Goal: Task Accomplishment & Management: Manage account settings

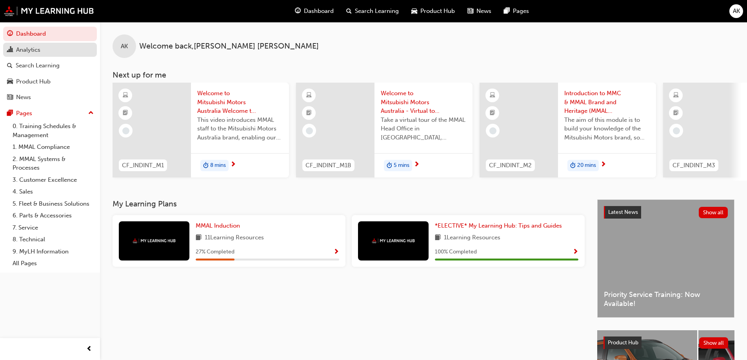
click at [43, 44] on link "Analytics" at bounding box center [50, 50] width 94 height 15
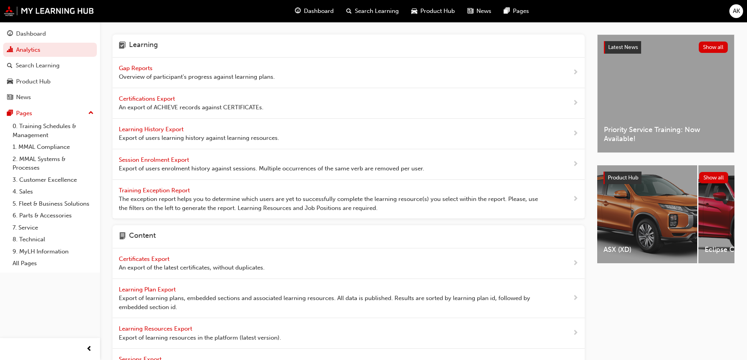
drag, startPoint x: 54, startPoint y: 320, endPoint x: 58, endPoint y: 317, distance: 5.3
click at [54, 320] on div "Dashboard Analytics Search Learning Product Hub News Pages Pages 0. Training Sc…" at bounding box center [50, 170] width 100 height 341
click at [159, 126] on span "Learning History Export" at bounding box center [152, 129] width 66 height 7
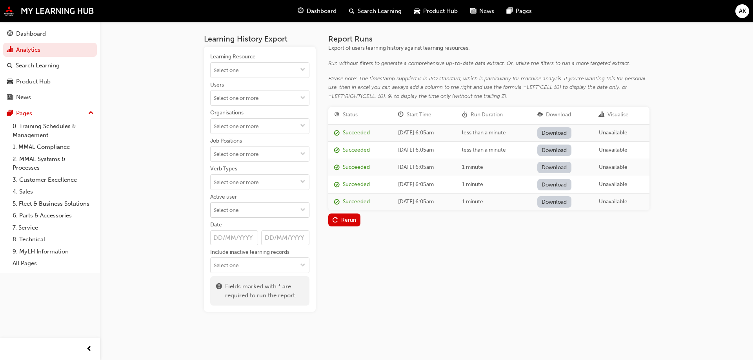
click at [248, 205] on input "Active user" at bounding box center [260, 210] width 98 height 15
click at [260, 226] on li "Active users" at bounding box center [259, 225] width 99 height 15
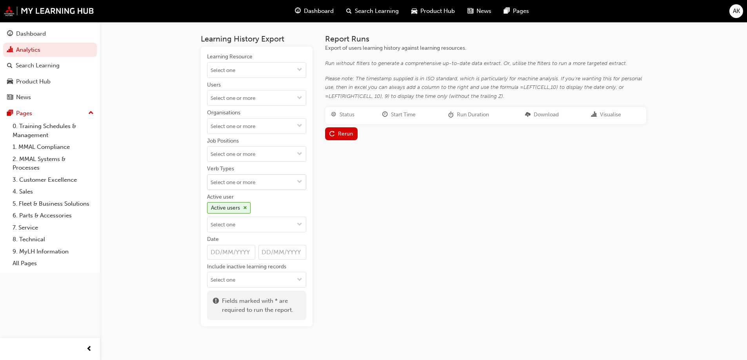
click at [277, 183] on input "Verb Types" at bounding box center [256, 182] width 98 height 15
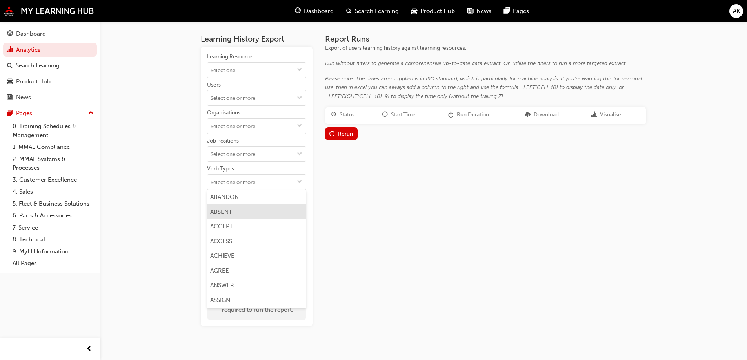
scroll to position [78, 0]
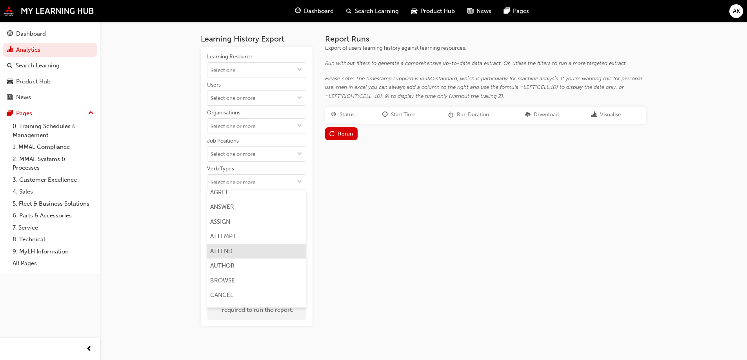
click at [241, 252] on li "ATTEND" at bounding box center [256, 251] width 99 height 15
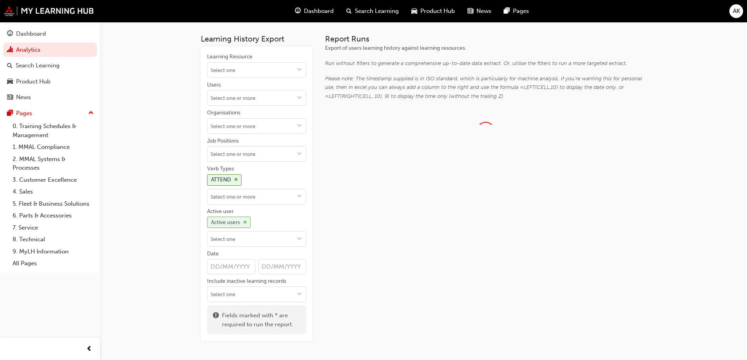
scroll to position [0, 0]
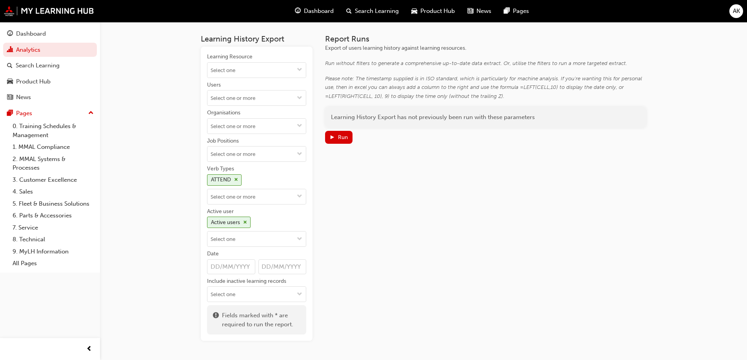
click at [252, 205] on div "Learning Resource Users Organisations Job Positions Verb Types ATTEND Active us…" at bounding box center [256, 177] width 99 height 249
click at [256, 199] on input "Verb Types ATTEND" at bounding box center [256, 196] width 98 height 15
click at [242, 277] on li "COMMENT" at bounding box center [256, 270] width 99 height 15
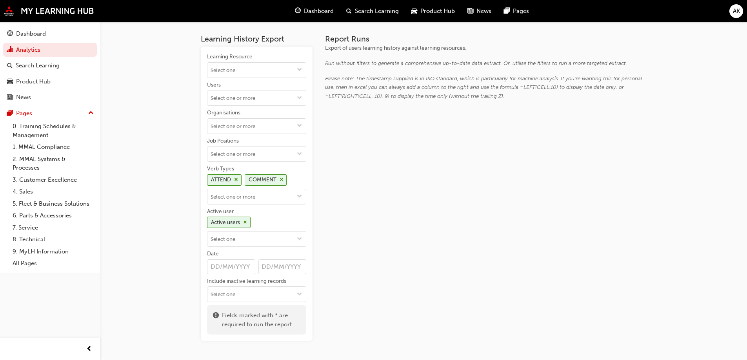
scroll to position [0, 0]
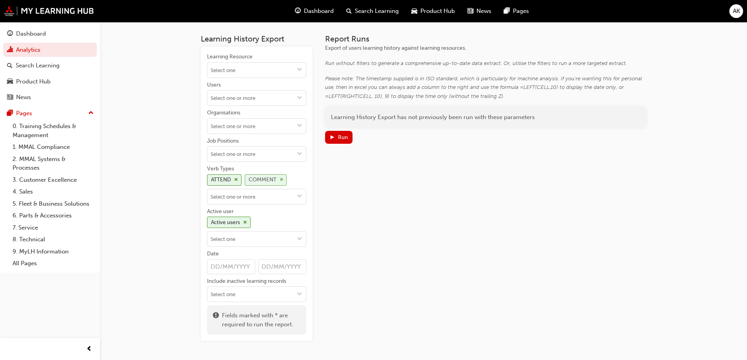
click at [281, 178] on span "cross-icon" at bounding box center [282, 180] width 4 height 5
click at [274, 192] on input "Verb Types ATTEND" at bounding box center [256, 196] width 98 height 15
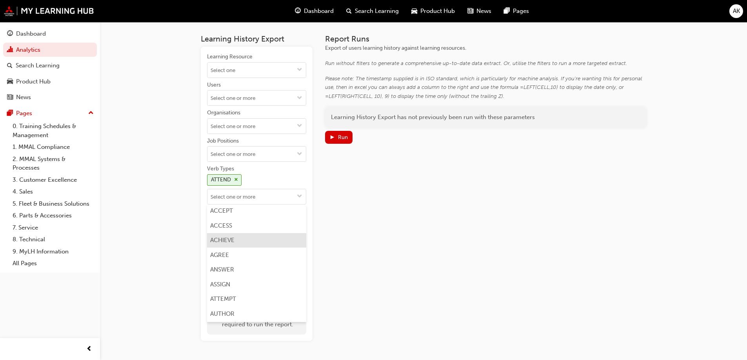
scroll to position [118, 0]
click at [238, 281] on li "COMPLETE" at bounding box center [256, 285] width 99 height 15
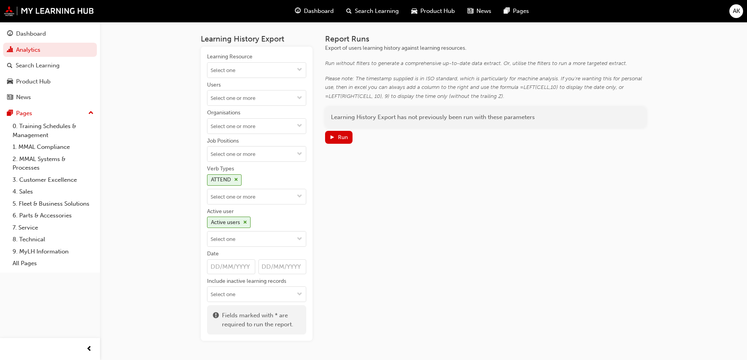
scroll to position [0, 0]
click at [262, 193] on input "Verb Types ATTEND COMPLETE" at bounding box center [256, 196] width 98 height 15
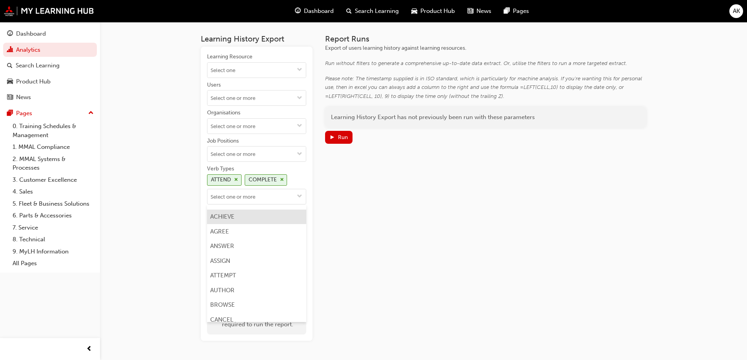
scroll to position [157, 0]
drag, startPoint x: 232, startPoint y: 269, endPoint x: 240, endPoint y: 246, distance: 24.7
click at [232, 270] on li "CREDIT" at bounding box center [256, 275] width 99 height 15
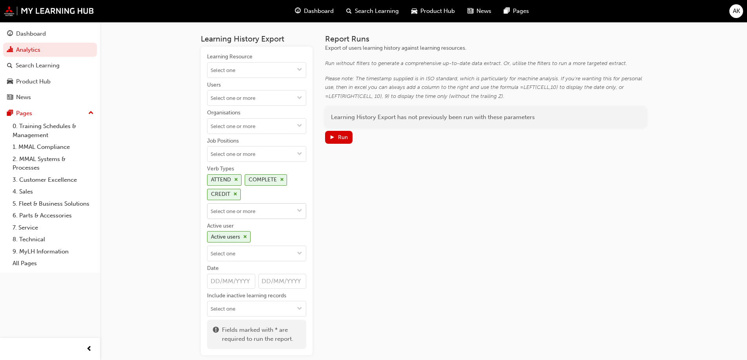
click at [254, 217] on input "Verb Types ATTEND COMPLETE CREDIT" at bounding box center [256, 211] width 98 height 15
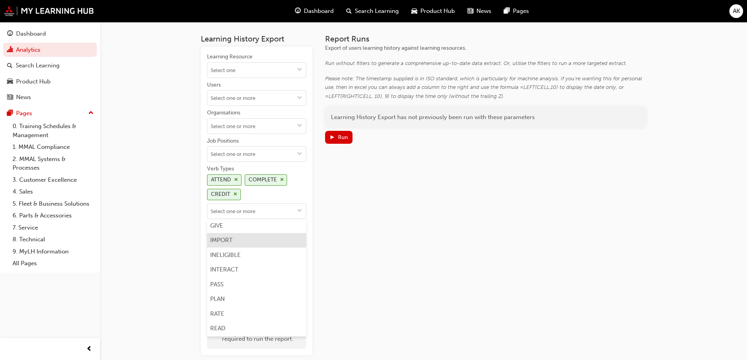
scroll to position [353, 0]
click at [233, 272] on li "PASS" at bounding box center [256, 270] width 99 height 15
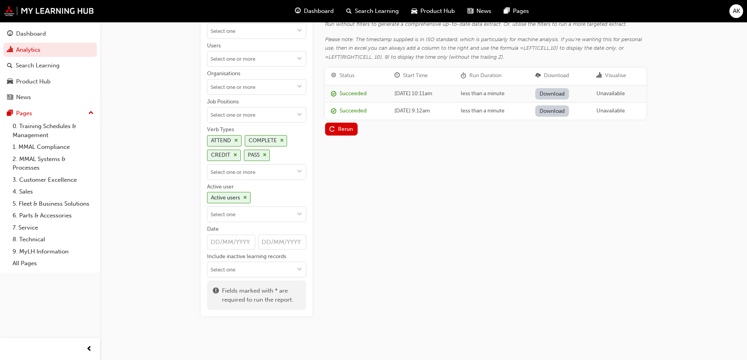
scroll to position [40, 0]
click at [218, 244] on input "Date" at bounding box center [231, 241] width 48 height 15
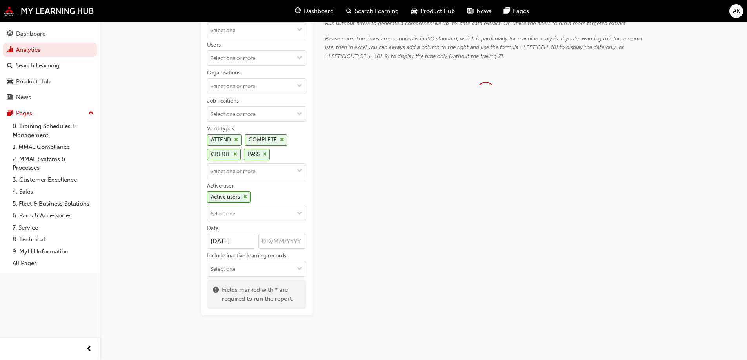
click at [384, 171] on div "Report Runs Export of users learning history against learning resources. Run wi…" at bounding box center [485, 155] width 321 height 321
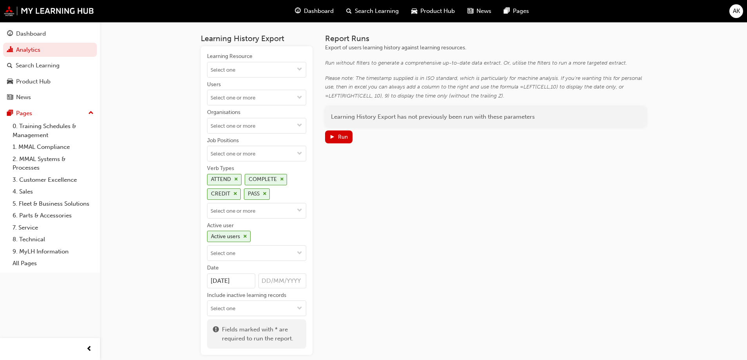
scroll to position [0, 0]
click at [342, 137] on div "Run" at bounding box center [343, 137] width 10 height 7
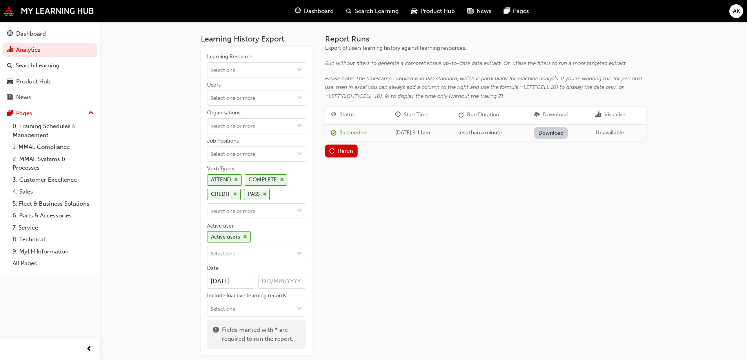
click at [568, 130] on link "Download" at bounding box center [551, 132] width 34 height 11
click at [228, 280] on input "[DATE]" at bounding box center [231, 281] width 48 height 15
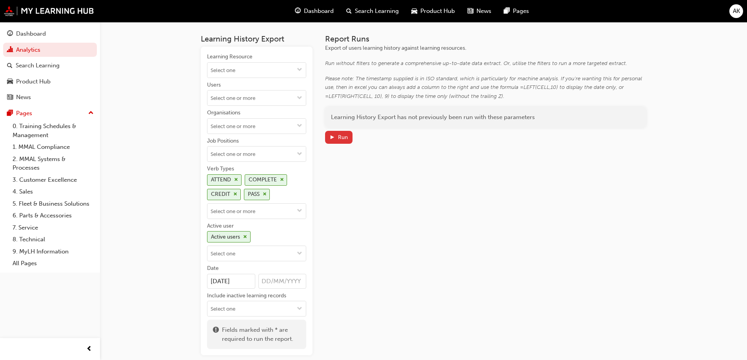
type input "[DATE]"
click at [334, 136] on span "play-icon" at bounding box center [331, 138] width 5 height 7
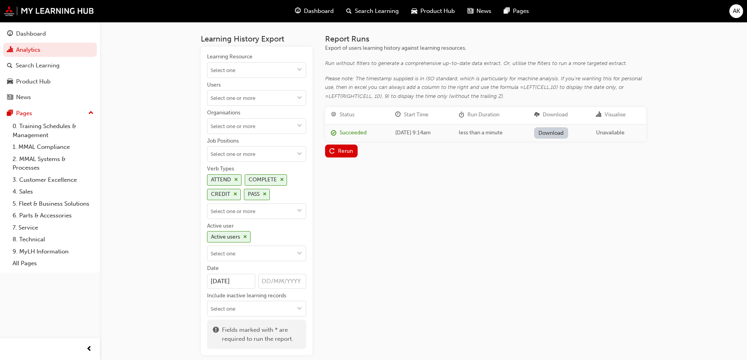
click at [546, 134] on link "Download" at bounding box center [551, 132] width 34 height 11
drag, startPoint x: 253, startPoint y: 284, endPoint x: 195, endPoint y: 286, distance: 58.1
click at [195, 286] on div "Learning History Export Learning Resource Users Organisations Job Positions Ver…" at bounding box center [423, 201] width 470 height 359
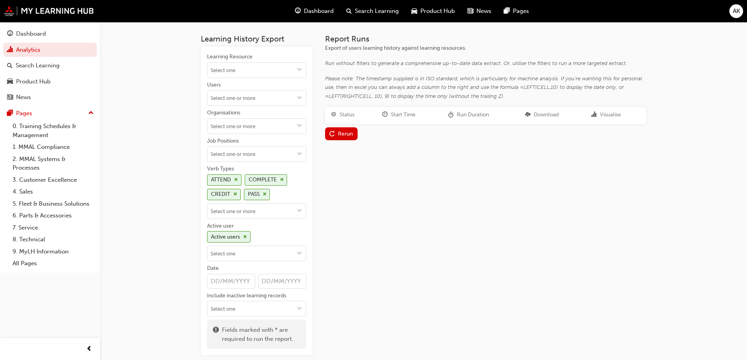
click at [194, 220] on div "Learning History Export Learning Resource Users Organisations Job Positions Ver…" at bounding box center [423, 201] width 470 height 359
click at [347, 138] on div "Rerun" at bounding box center [341, 134] width 24 height 8
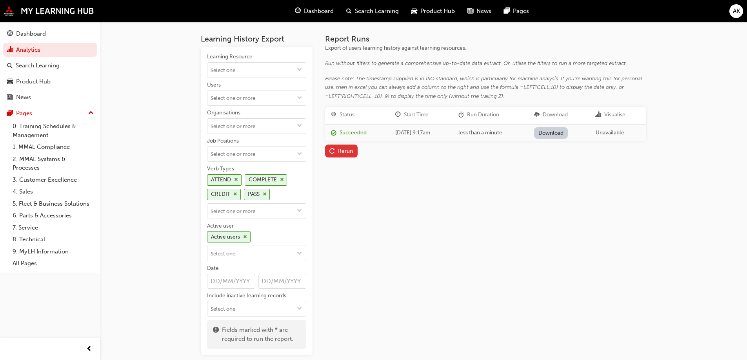
click at [352, 149] on div "Rerun" at bounding box center [345, 151] width 15 height 7
click at [549, 129] on link "Download" at bounding box center [551, 132] width 34 height 11
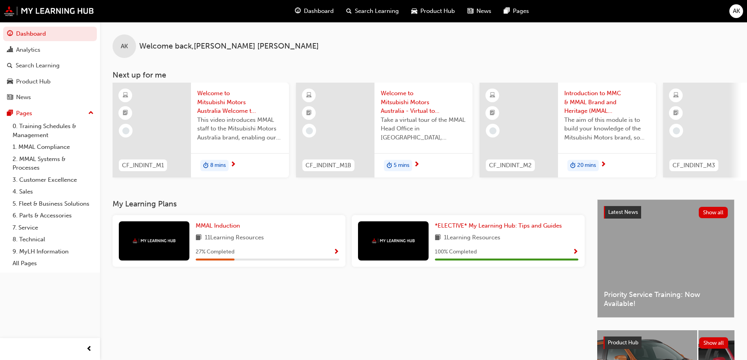
click at [728, 11] on div "Dashboard Search Learning Product Hub News Pages AK" at bounding box center [373, 11] width 747 height 22
click at [731, 12] on div "AK" at bounding box center [736, 11] width 14 height 14
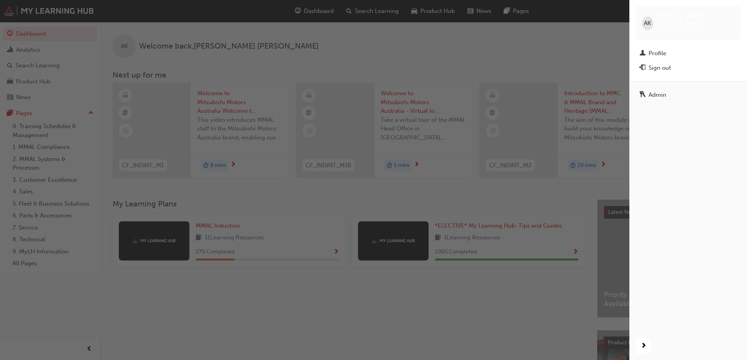
click at [675, 81] on div "Admin" at bounding box center [688, 206] width 118 height 251
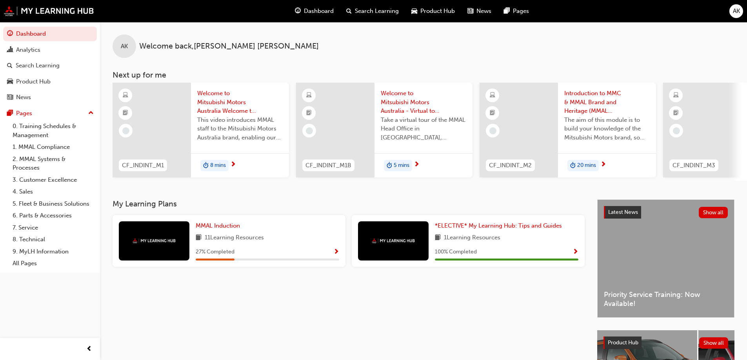
click at [741, 8] on div "AK" at bounding box center [736, 11] width 14 height 14
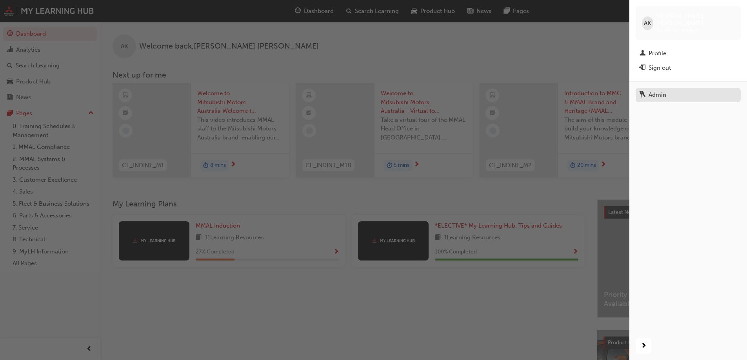
click at [695, 90] on div "Admin" at bounding box center [687, 95] width 97 height 10
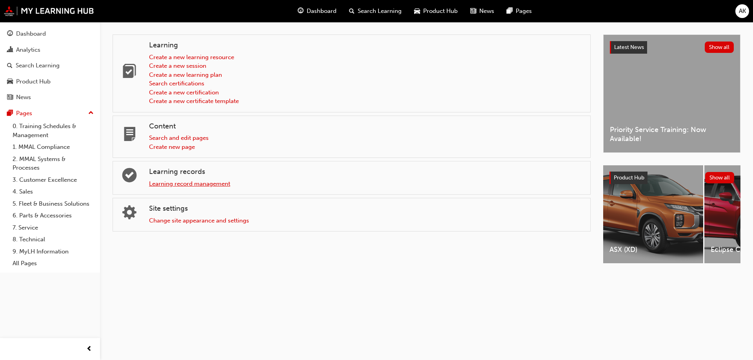
click at [198, 183] on link "Learning record management" at bounding box center [189, 183] width 81 height 7
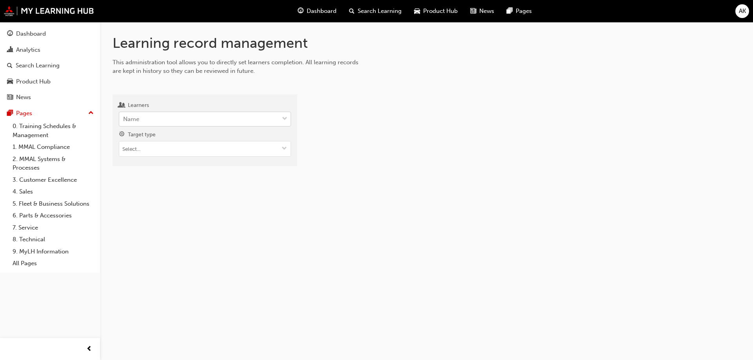
click at [184, 118] on div "Name" at bounding box center [199, 120] width 160 height 14
click at [124, 118] on input "Learners Name" at bounding box center [123, 119] width 1 height 7
type input "houriga"
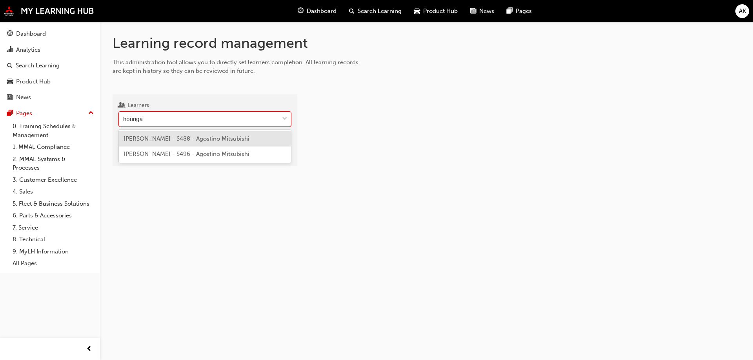
click at [209, 137] on span "SHAYNE HOURIGAN - S488 - Agostino Mitsubishi" at bounding box center [186, 138] width 126 height 7
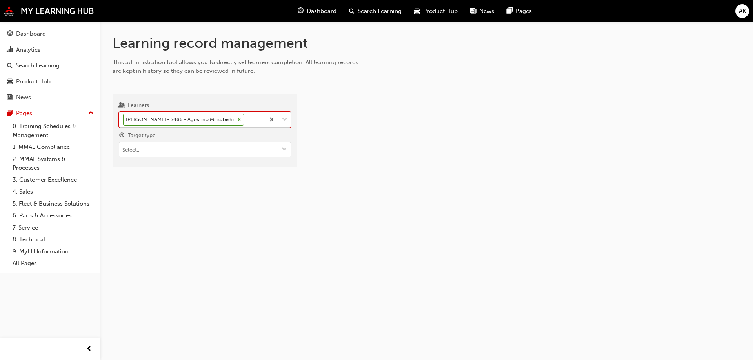
click at [257, 123] on div "SHAYNE HOURIGAN - S488 - Agostino Mitsubishi" at bounding box center [191, 119] width 145 height 15
click at [246, 123] on input "Learners option SHAYNE HOURIGAN - S488 - Agostino Mitsubishi, selected. 0 resul…" at bounding box center [245, 119] width 1 height 7
click at [241, 142] on span "SHAYNE HOURIGAN - S496 - Agostino Mitsubishi" at bounding box center [186, 139] width 126 height 7
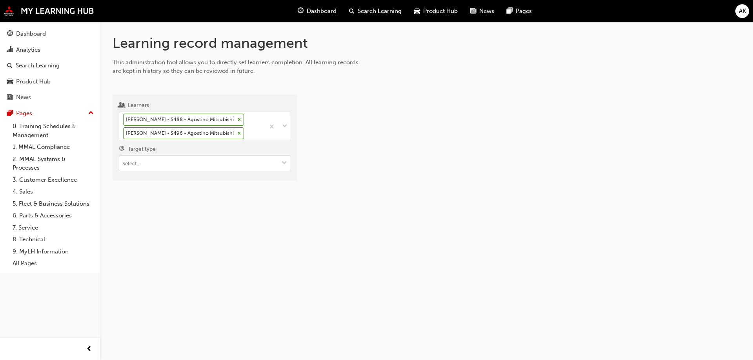
click at [140, 159] on input "Target type" at bounding box center [204, 163] width 171 height 15
paste input "SS_MTSBSHCNNCT_M1"
type input "SS_MTSBSHCNNCT_M1"
click at [191, 200] on div "Learning record management This administration tool allows you to directly set …" at bounding box center [426, 114] width 653 height 184
click at [214, 165] on input "SS_MTSBSHCNNCT_M1" at bounding box center [204, 163] width 171 height 15
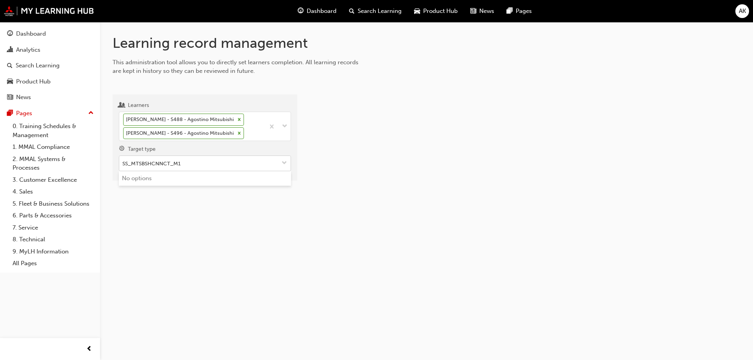
drag, startPoint x: 136, startPoint y: 165, endPoint x: 123, endPoint y: 165, distance: 13.0
click at [123, 165] on input "SS_MTSBSHCNNCT_M1" at bounding box center [204, 163] width 171 height 15
click at [211, 184] on li "Learning resource - eLearning module" at bounding box center [205, 178] width 172 height 15
click at [189, 206] on input "Learning resource" at bounding box center [204, 207] width 171 height 15
paste input "SS_MTSBSHCNNCT_M1"
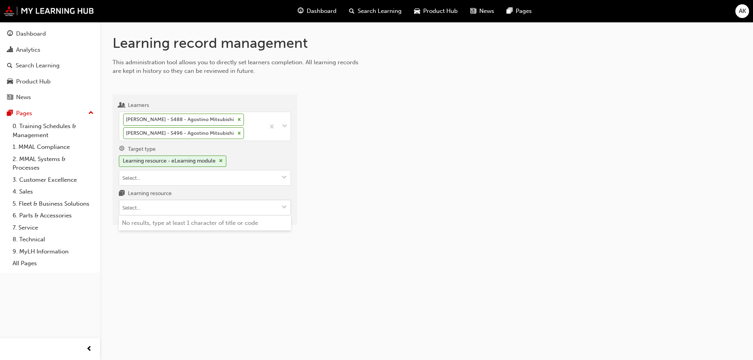
type input "SS_MTSBSHCNNCT_M1"
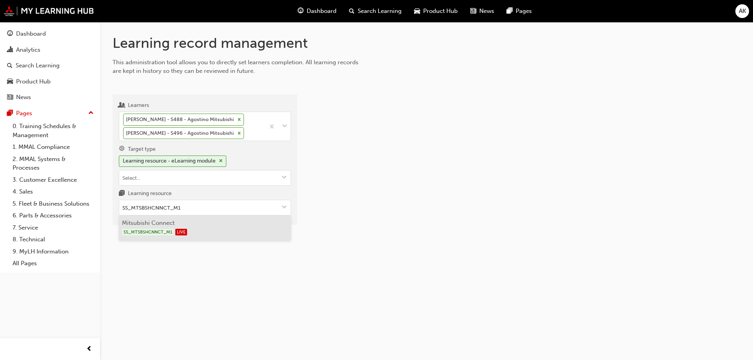
click at [213, 222] on li "Mitsubishi Connect SS_MTSBSHCNNCT_M1 LIVE" at bounding box center [205, 228] width 172 height 24
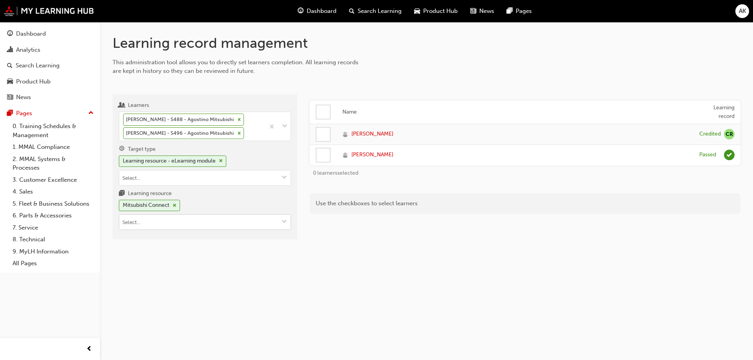
click at [192, 218] on input "Learning resource Mitsubishi Connect" at bounding box center [204, 222] width 171 height 15
paste input "25O_M1"
type input "25O_M1"
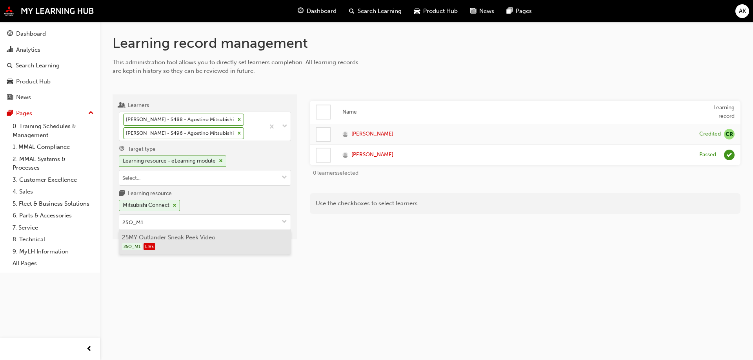
click at [191, 245] on div "25O_M1 LIVE" at bounding box center [205, 247] width 166 height 10
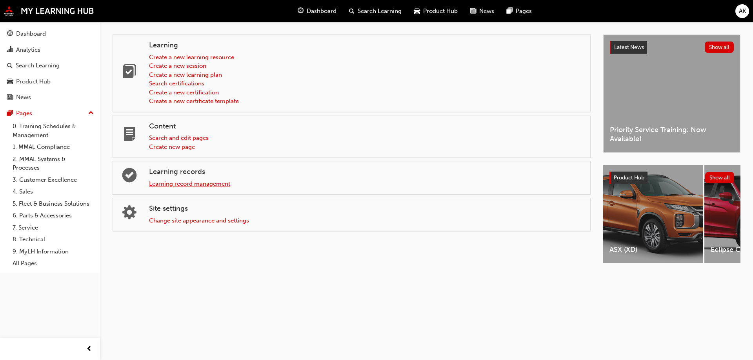
click at [194, 183] on link "Learning record management" at bounding box center [189, 183] width 81 height 7
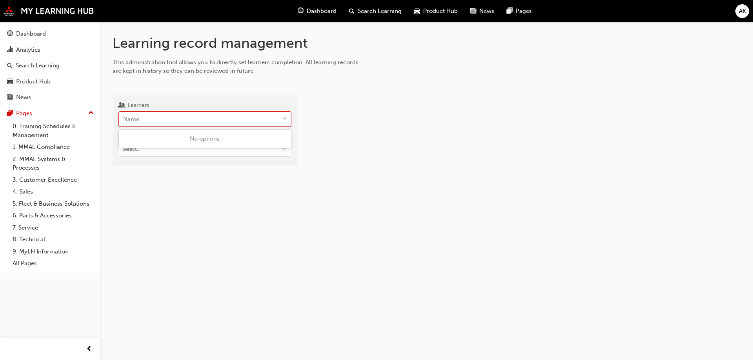
click at [139, 122] on div "Name" at bounding box center [131, 119] width 16 height 9
click at [124, 122] on input "Learners 0 results available. Use Up and Down to choose options, press Enter to…" at bounding box center [123, 119] width 1 height 7
paste input "Handi"
type input "Handi"
click at [179, 136] on span "DIMUTH HANDI - N594 - Suttons Mitsubishi Chullora" at bounding box center [195, 138] width 144 height 7
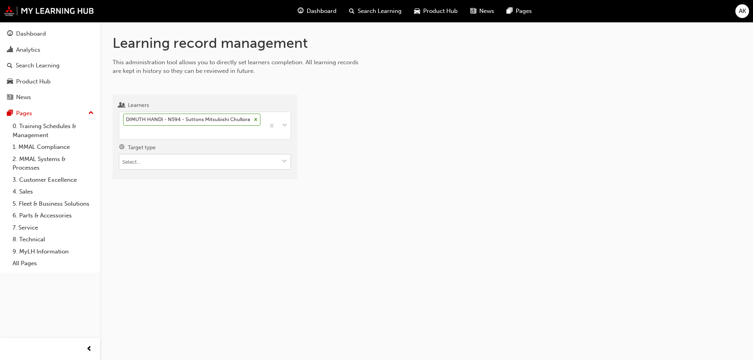
click at [182, 160] on input "Target type" at bounding box center [204, 161] width 171 height 15
click at [184, 176] on li "Learning resource - eLearning module" at bounding box center [205, 177] width 172 height 15
click at [187, 214] on div at bounding box center [205, 206] width 172 height 16
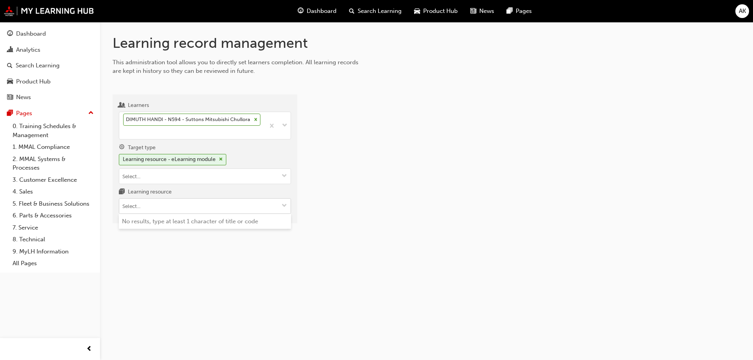
click at [188, 209] on input "Learning resource No results, type at least 1 character of title or code" at bounding box center [204, 206] width 171 height 15
paste input "TC_RM5VIS_M"
type input "TC_RM5VIS_M"
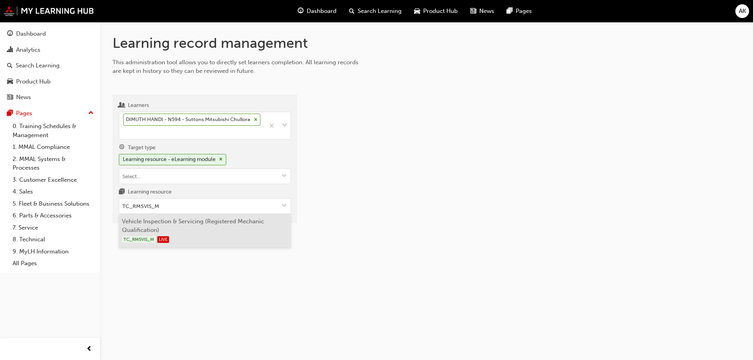
click at [178, 223] on li "Vehicle Inspection & Servicing (Registered Mechanic Qualification) TC_RM5VIS_M …" at bounding box center [205, 230] width 172 height 33
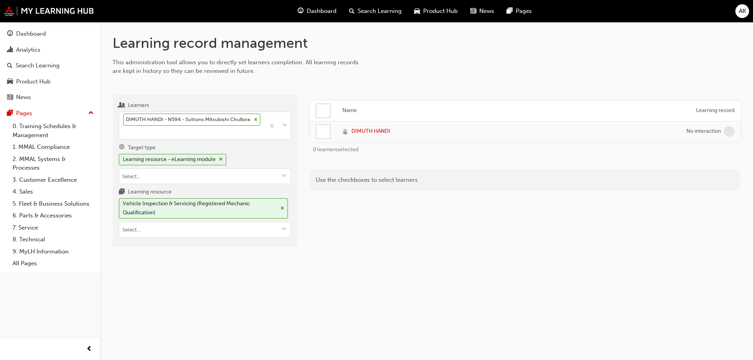
click at [574, 86] on div "Learners DIMUTH HANDI - N594 - Suttons Mitsubishi Chullora Target type Learning…" at bounding box center [427, 164] width 628 height 165
click at [182, 138] on div "DIMUTH HANDI - N594 - Suttons Mitsubishi Chullora" at bounding box center [191, 125] width 145 height 27
click at [124, 136] on input "Learners DIMUTH HANDI - N594 - Suttons Mitsubishi Chullora" at bounding box center [123, 132] width 1 height 7
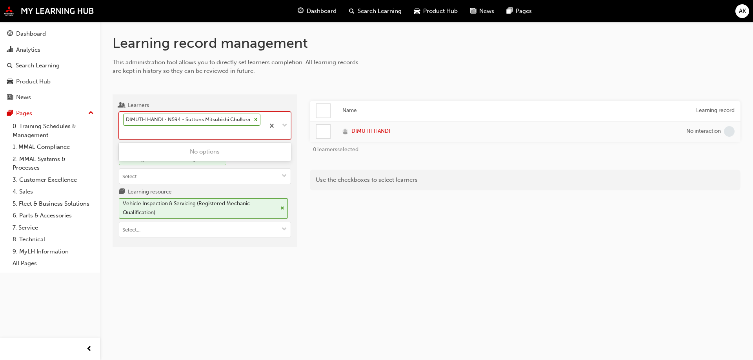
paste input "Cook Blaze"
type input "Cook Blaze"
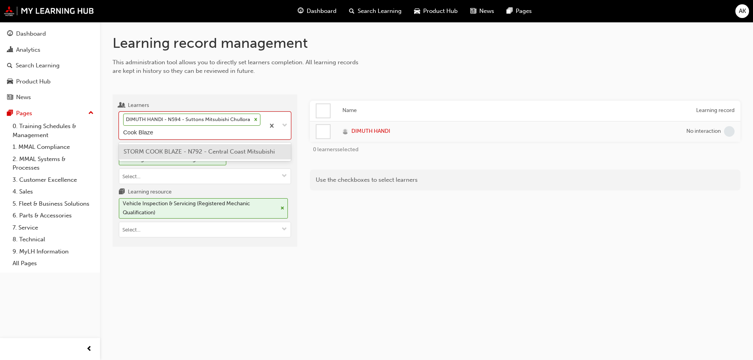
click at [191, 154] on span "STORM COOK BLAZE - N792 - Central Coast Mitsubishi" at bounding box center [198, 151] width 151 height 7
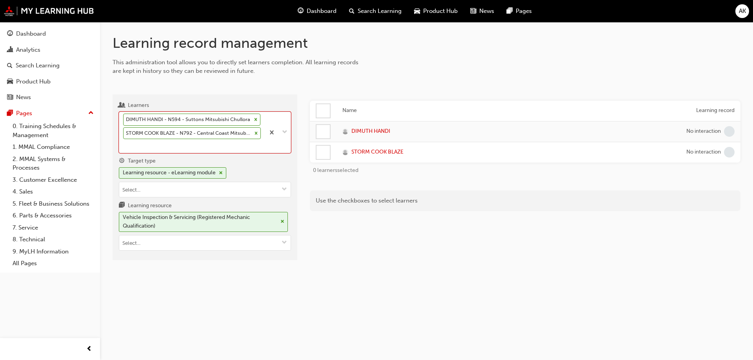
paste input "Galabada"
type input "Galabada"
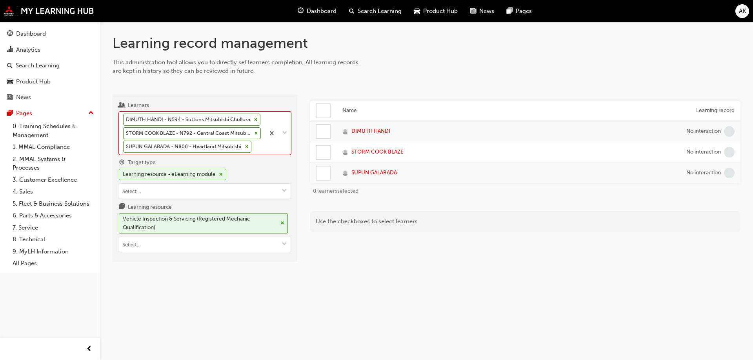
paste input "Kypriotis"
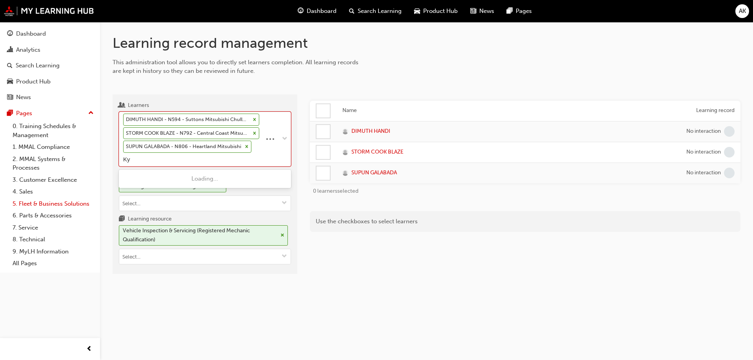
type input "K"
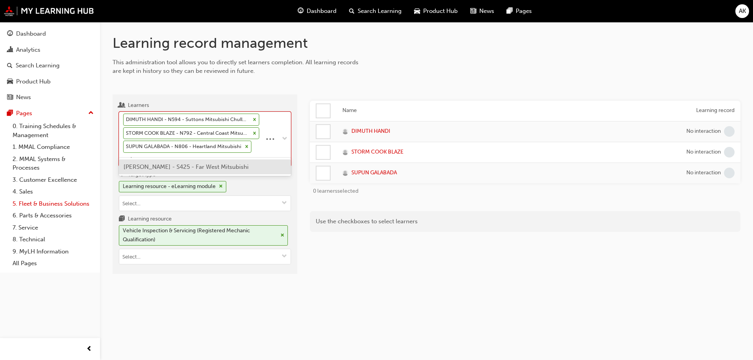
type input "webb"
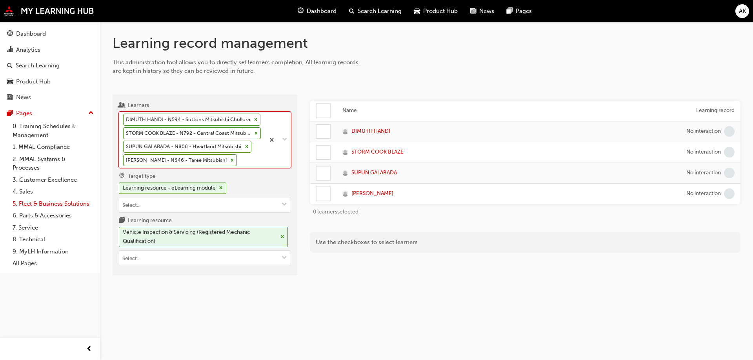
paste input "Jones"
type input "Jones"
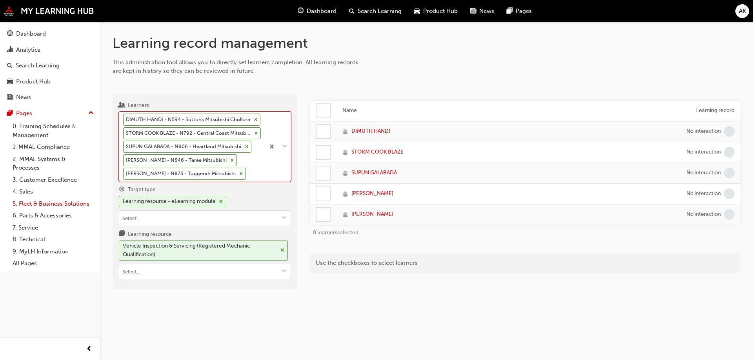
paste input "Culican"
type input "Culican"
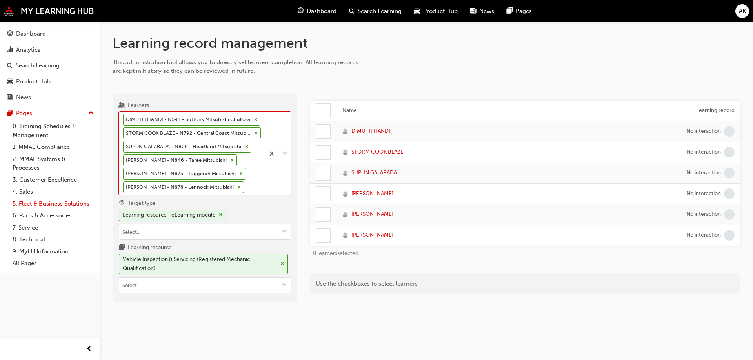
paste input "Llego"
type input "Llego"
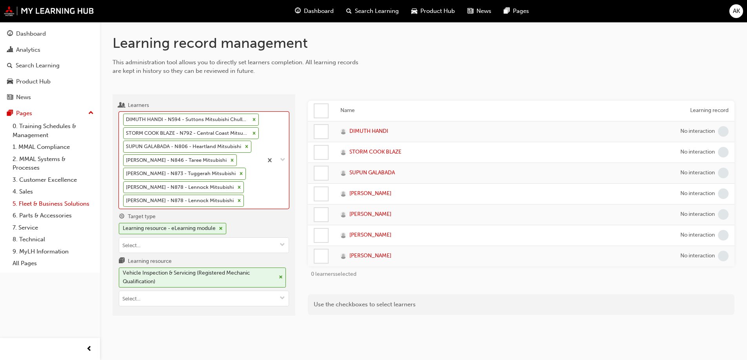
paste input "Bourke"
type input "Bourke"
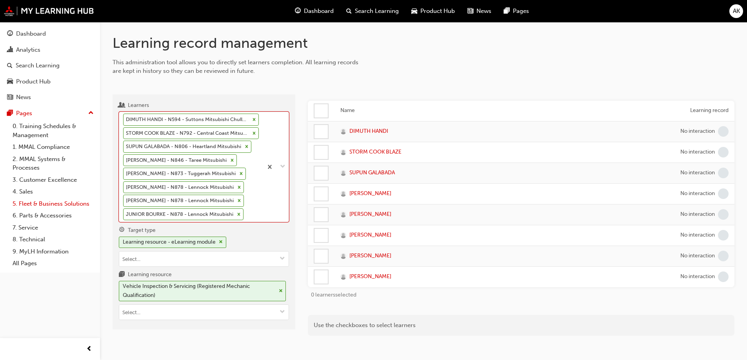
paste input "Cantlay"
type input "Cantlay"
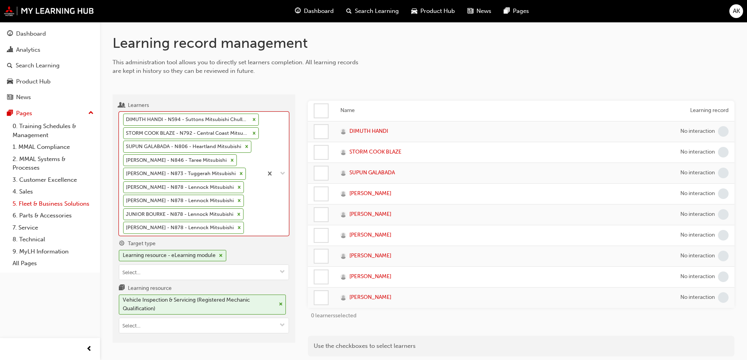
paste input "Buwaneka"
type input "Buwaneka"
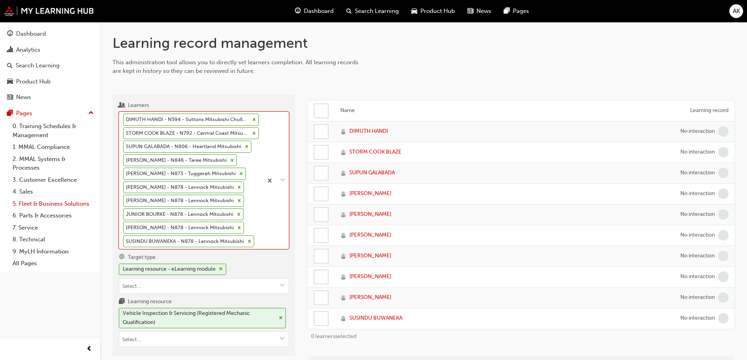
paste input "Liversidge"
type input "Liversidge"
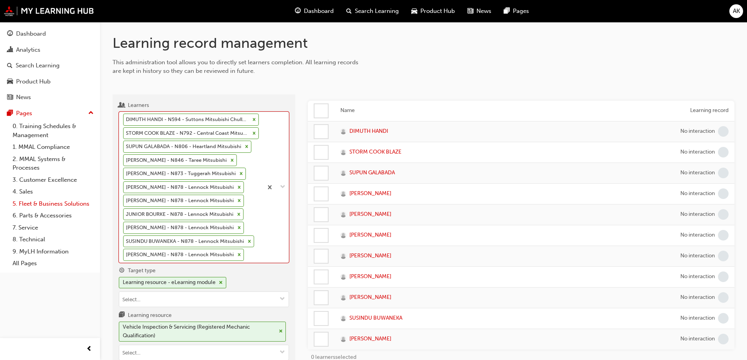
paste input "Palomar"
type input "Palomar"
drag, startPoint x: 147, startPoint y: 267, endPoint x: 129, endPoint y: 267, distance: 18.0
click at [129, 267] on div "Learners option JOSHUA LIVERSIDGE - N878 - Lennock Mitsubishi, selected. 0 resu…" at bounding box center [204, 204] width 170 height 207
paste input "Patel"
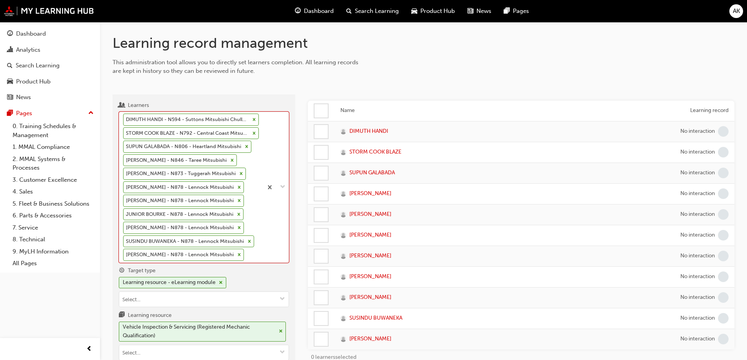
type input "Patel"
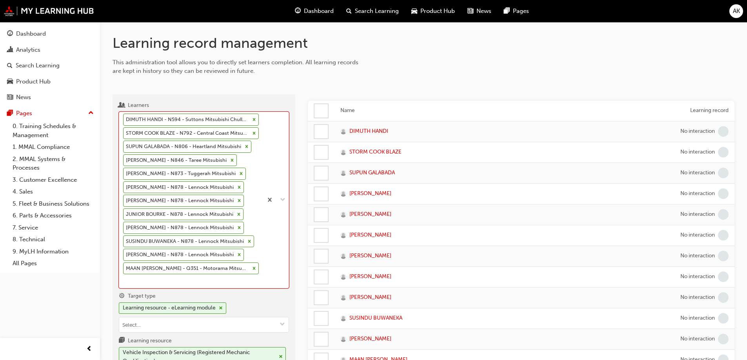
paste input "Ruprecht"
type input "Ruprecht"
paste input "Cariaga"
type input "Cariaga"
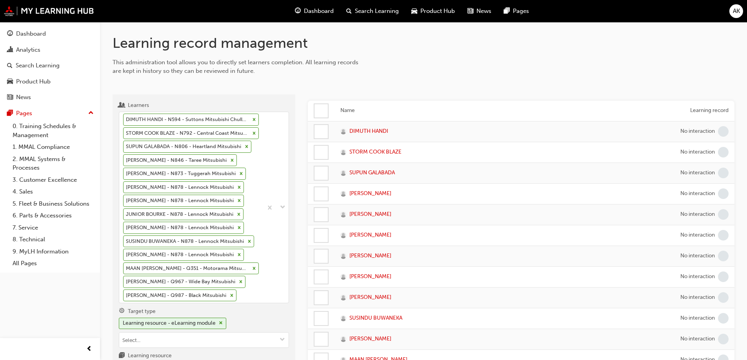
paste input "Cabanela"
type input "Cabanela"
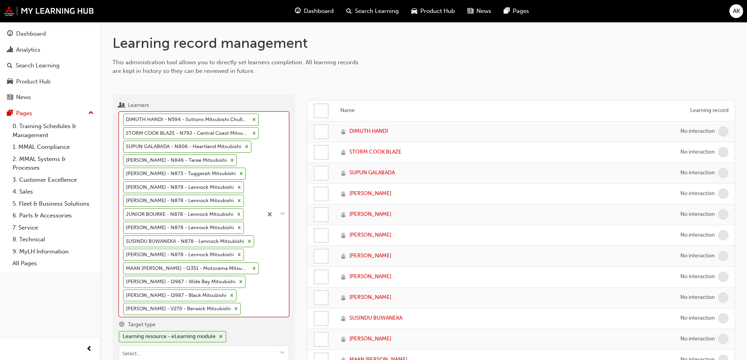
paste input "Olinga"
type input "Olinga"
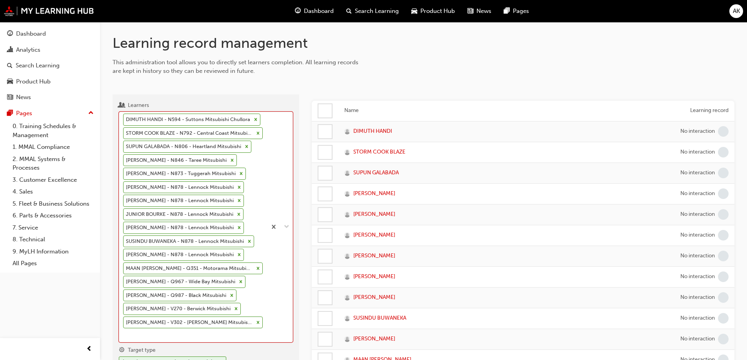
paste input "Sahil"
type input "Sahil"
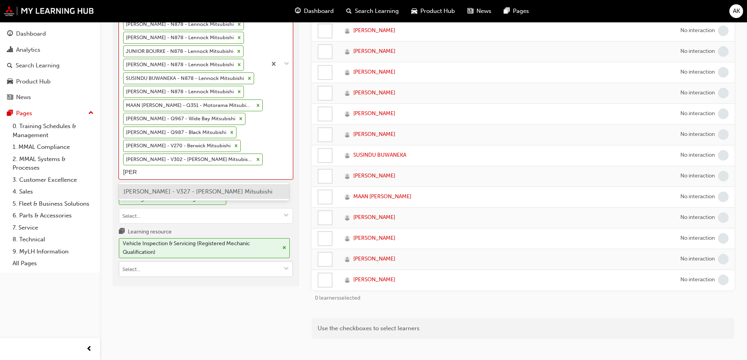
scroll to position [163, 0]
click at [190, 171] on div "DIMUTH HANDI - N594 - Suttons Mitsubishi Chullora STORM COOK BLAZE - N792 - Cen…" at bounding box center [192, 64] width 147 height 230
click at [137, 171] on input "Learners option COREY OLINGA - V302 - Alan Mance Mitsubishi (Melton), selected.…" at bounding box center [130, 171] width 14 height 7
paste input "Penfold"
type input "Penfold"
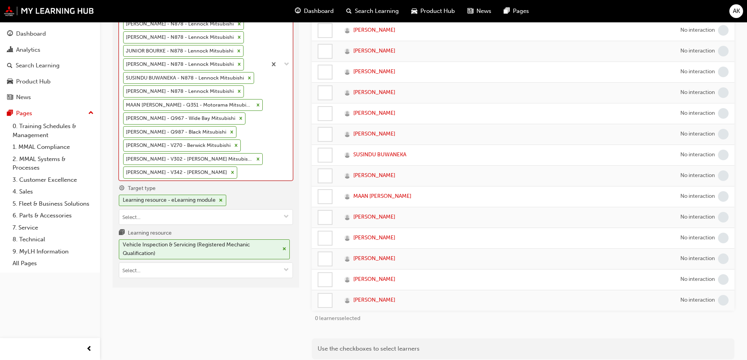
paste input "Bell"
type input "Bell"
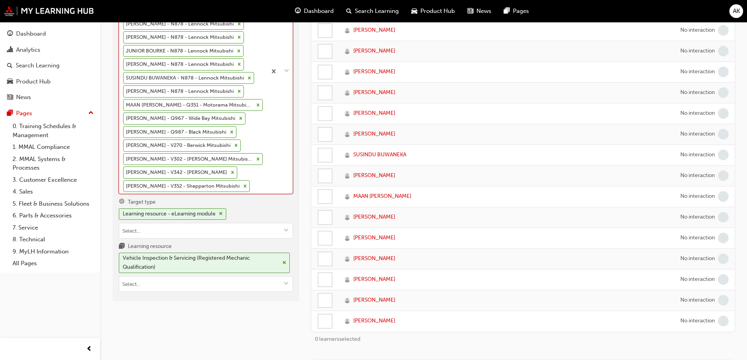
paste input "Nabua"
type input "Nabua"
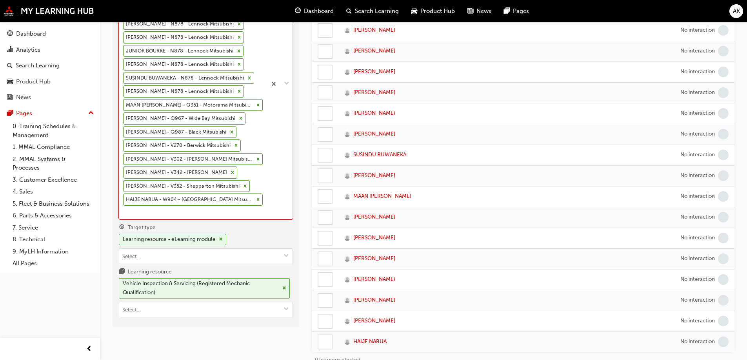
paste input "Garvey"
type input "Garvey"
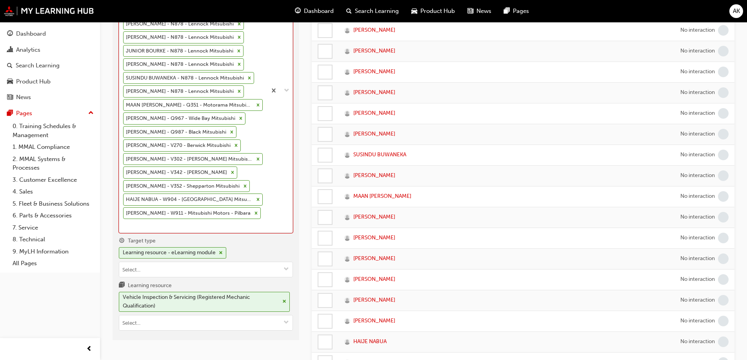
paste input "Mcnally"
type input "Mcnally"
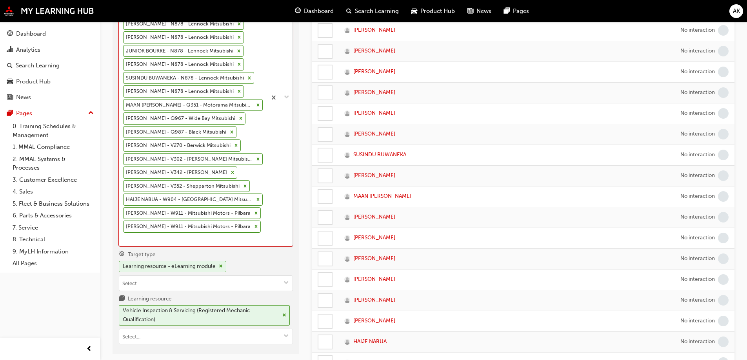
paste input "Parohinog"
type input "Parohinog"
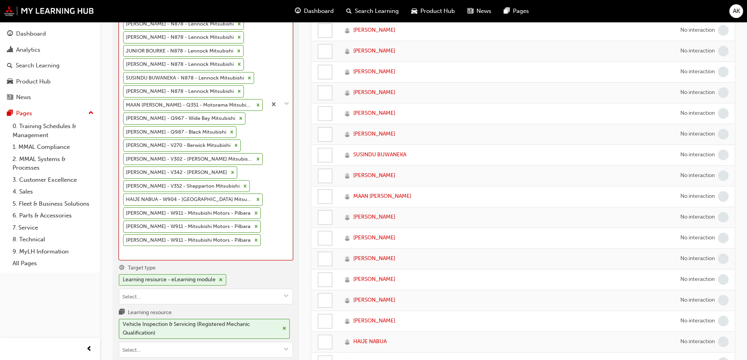
paste input "Valentino"
type input "Valentino"
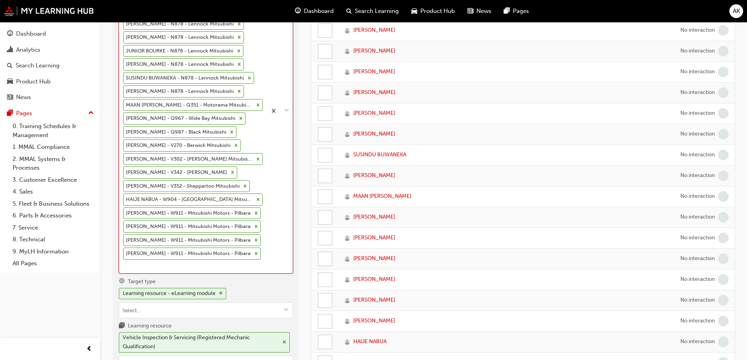
paste input "Dionisio"
type input "Dionisio"
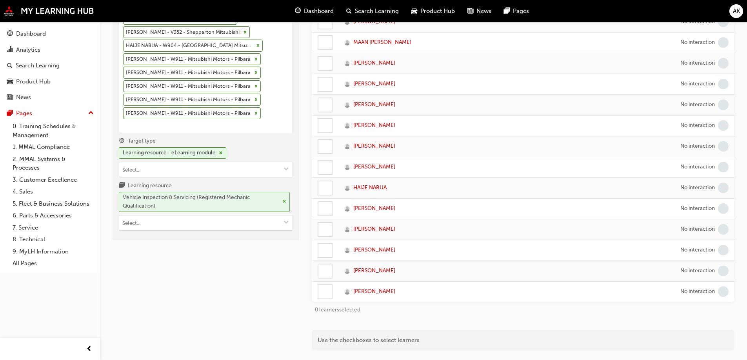
scroll to position [353, 0]
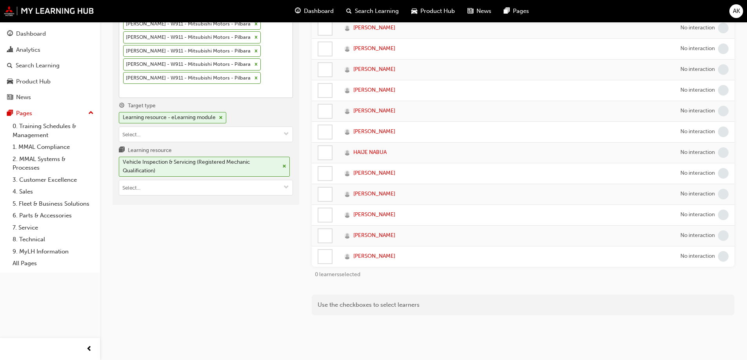
click at [124, 91] on input "Learners DIMUTH HANDI - N594 - Suttons Mitsubishi Chullora STORM COOK BLAZE - N…" at bounding box center [123, 90] width 1 height 7
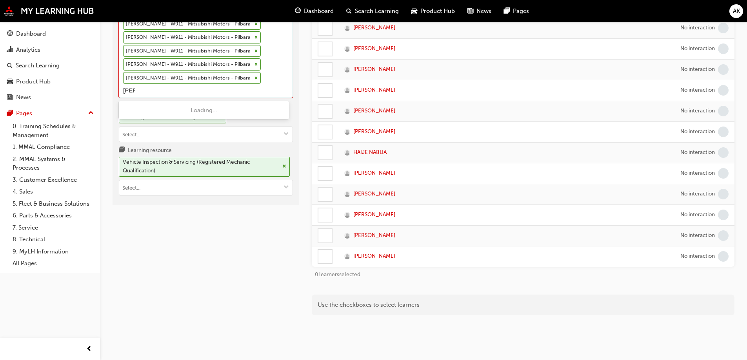
type input "rawlins"
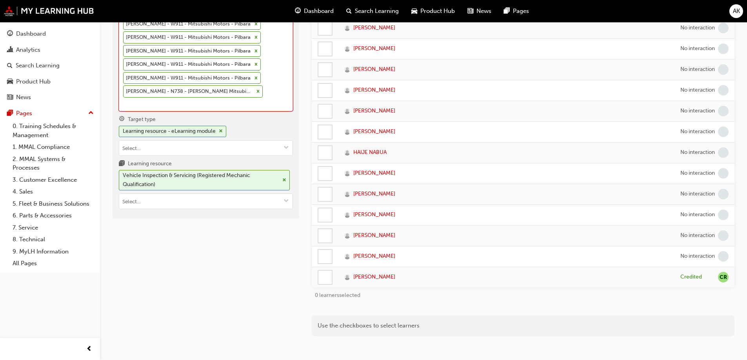
click at [124, 101] on input "Learners option JACOB RAWLINSON - N738 - Tynan Mitsubishi, selected. 0 results …" at bounding box center [123, 104] width 1 height 7
type input "hadi"
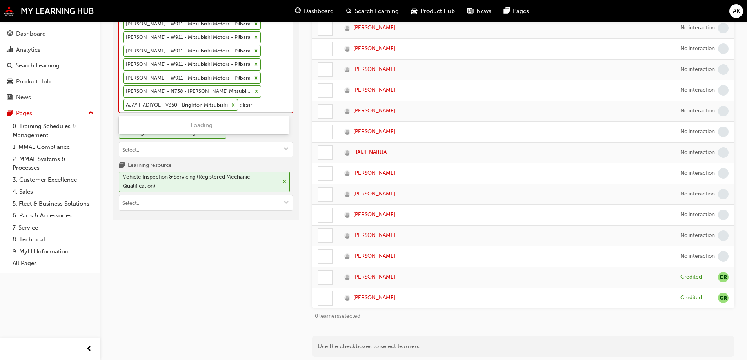
type input "cleary"
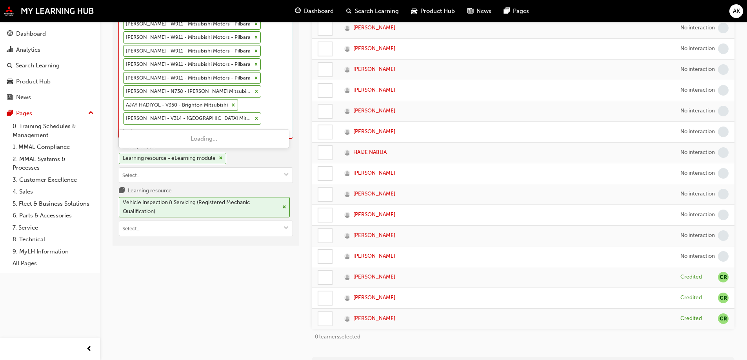
type input "facini"
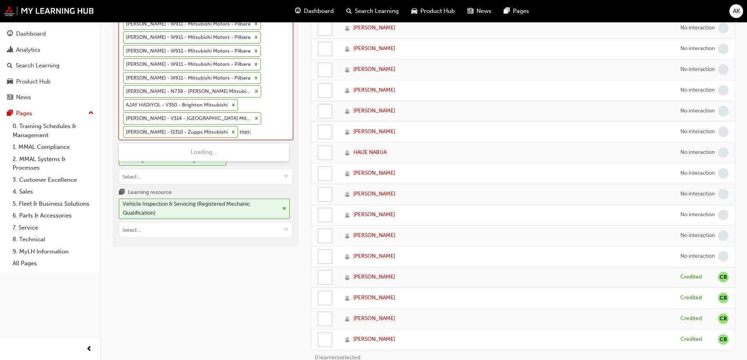
type input "meran"
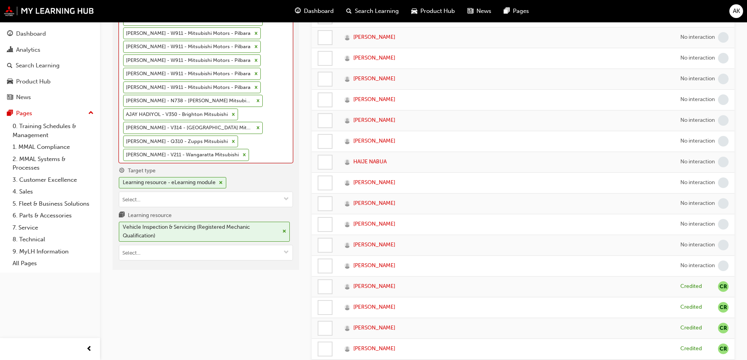
scroll to position [339, 0]
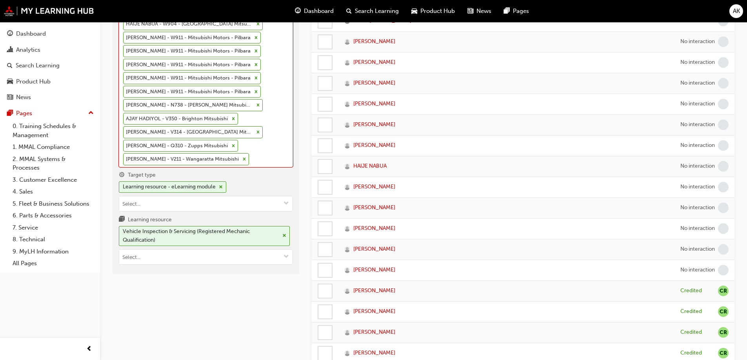
click at [257, 105] on icon at bounding box center [258, 105] width 3 height 3
click at [251, 156] on input "Learners option RYAN MERAN - V211 - Wangaratta Mitsubishi, selected. 0 results …" at bounding box center [251, 159] width 1 height 7
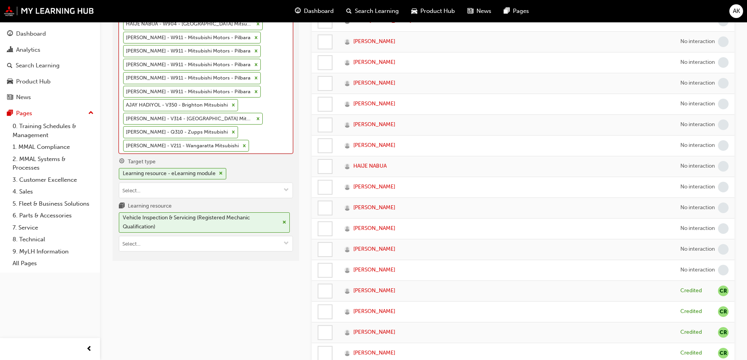
click at [233, 107] on icon at bounding box center [233, 104] width 5 height 5
click at [251, 142] on input "Learners option JACOB RAWLINSON - N738 - Tynan Mitsubishi, deselected. 0 result…" at bounding box center [251, 145] width 1 height 7
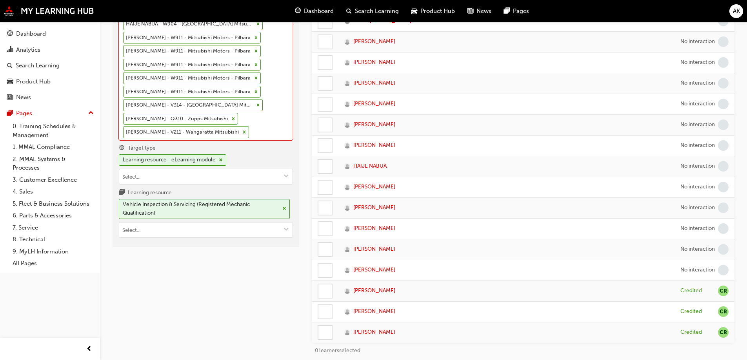
click at [255, 107] on icon at bounding box center [257, 104] width 5 height 5
click at [251, 129] on input "Learners option AJAY HADIYOL - V350 - Brighton Mitsubishi, deselected. 0 result…" at bounding box center [251, 132] width 1 height 7
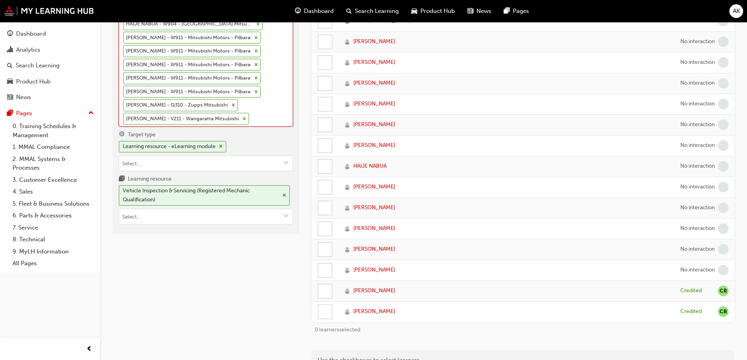
click at [231, 107] on icon at bounding box center [233, 104] width 5 height 5
click at [251, 115] on input "Learners option ASHLEY CLEARY - V314 - Hobart Mitsubishi, deselected. 0 results…" at bounding box center [251, 118] width 1 height 7
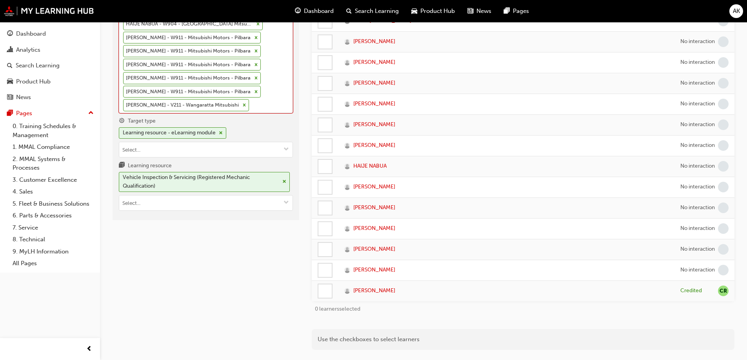
click at [243, 105] on icon at bounding box center [244, 105] width 3 height 3
click at [251, 105] on input "Learners option JAMES FACINI - Q310 - Zupps Mitsubishi, deselected. 0 results a…" at bounding box center [251, 105] width 1 height 7
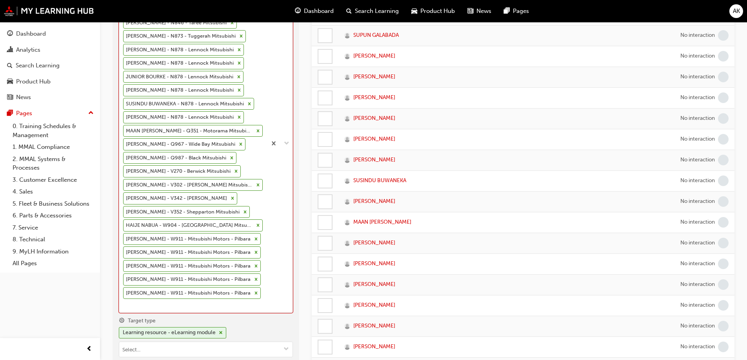
scroll to position [0, 0]
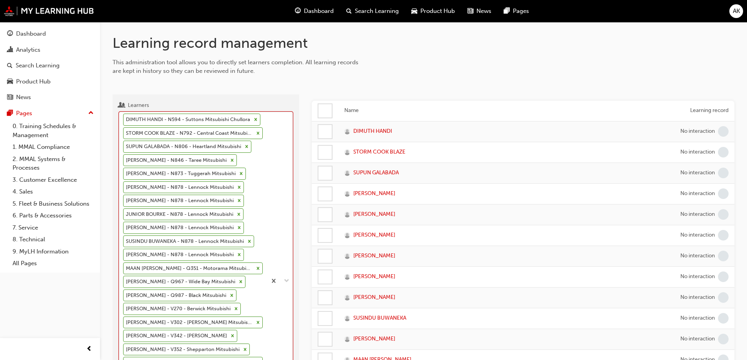
click at [321, 106] on div at bounding box center [324, 110] width 13 height 13
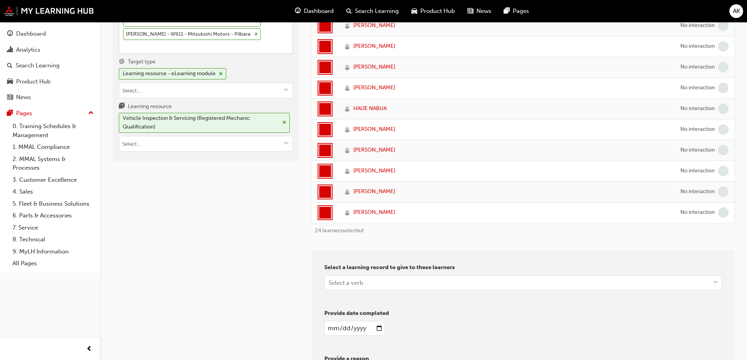
scroll to position [548, 0]
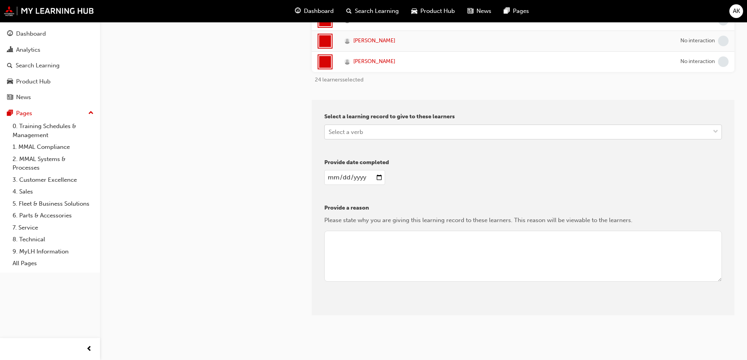
click at [373, 137] on div "Select a verb" at bounding box center [517, 132] width 385 height 14
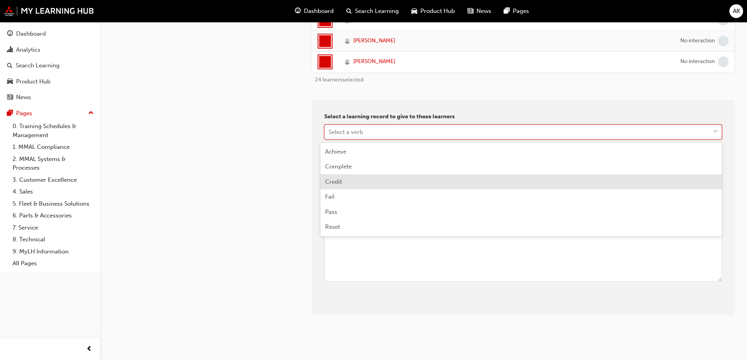
click at [346, 181] on div "Credit" at bounding box center [520, 181] width 401 height 15
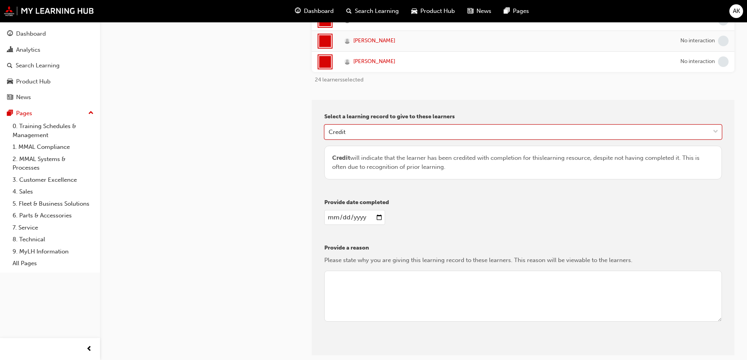
click at [376, 215] on input "date" at bounding box center [354, 217] width 61 height 15
type input "2025-08-22"
click at [375, 293] on textarea at bounding box center [523, 296] width 398 height 51
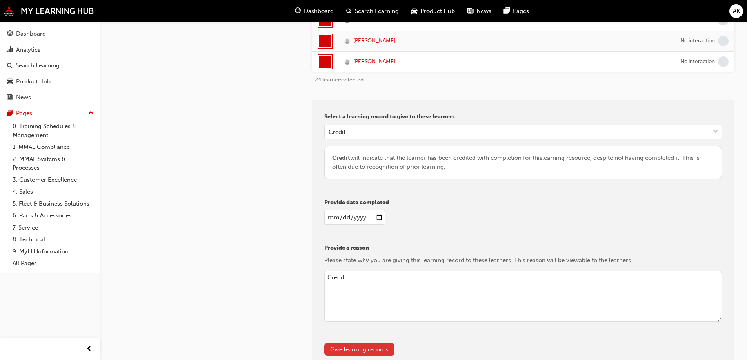
type textarea "Credit"
click at [356, 352] on button "Give learning records" at bounding box center [359, 349] width 70 height 13
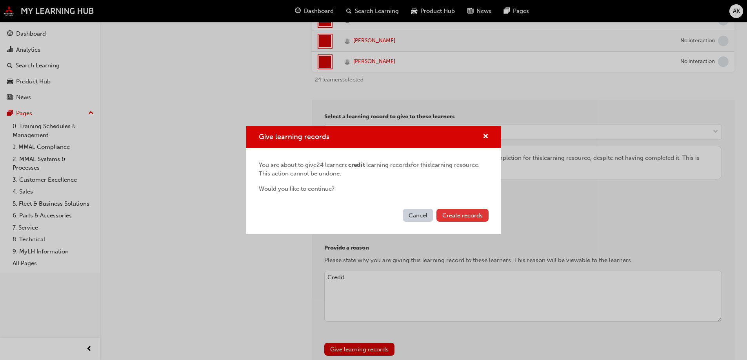
click at [464, 214] on span "Create records" at bounding box center [462, 215] width 40 height 7
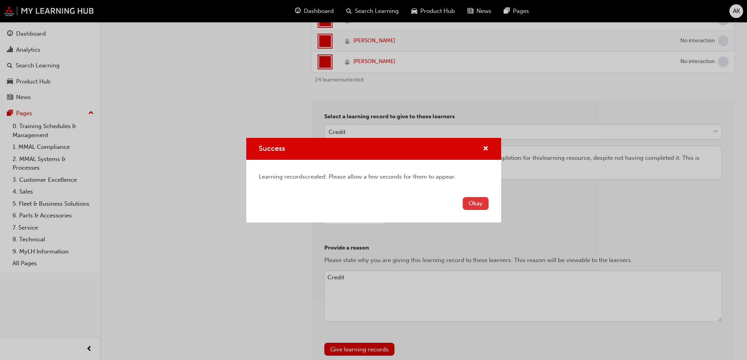
click at [482, 203] on button "Okay" at bounding box center [476, 203] width 26 height 13
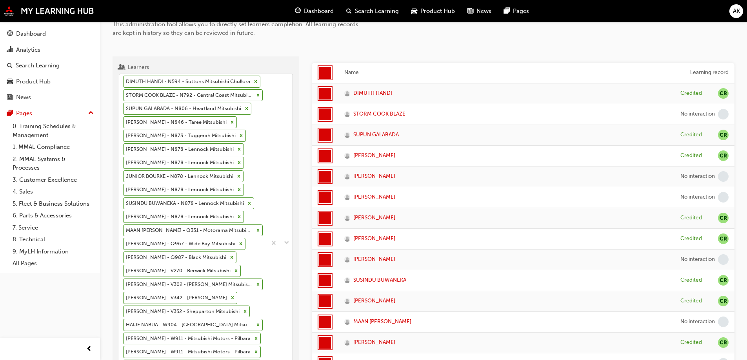
scroll to position [0, 0]
